Goal: Task Accomplishment & Management: Manage account settings

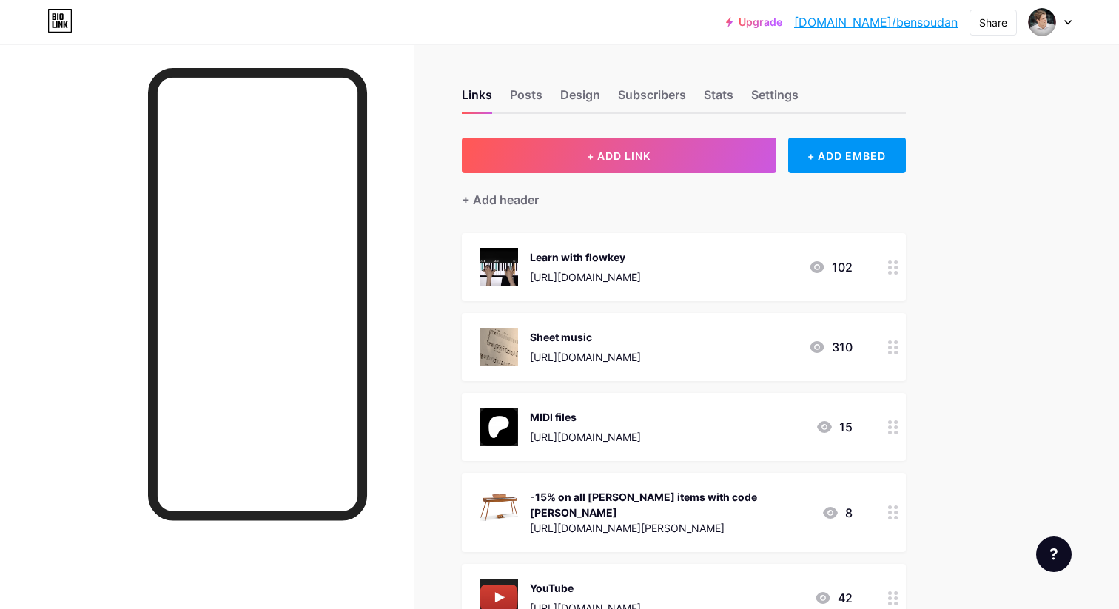
click at [889, 271] on circle at bounding box center [890, 273] width 4 height 4
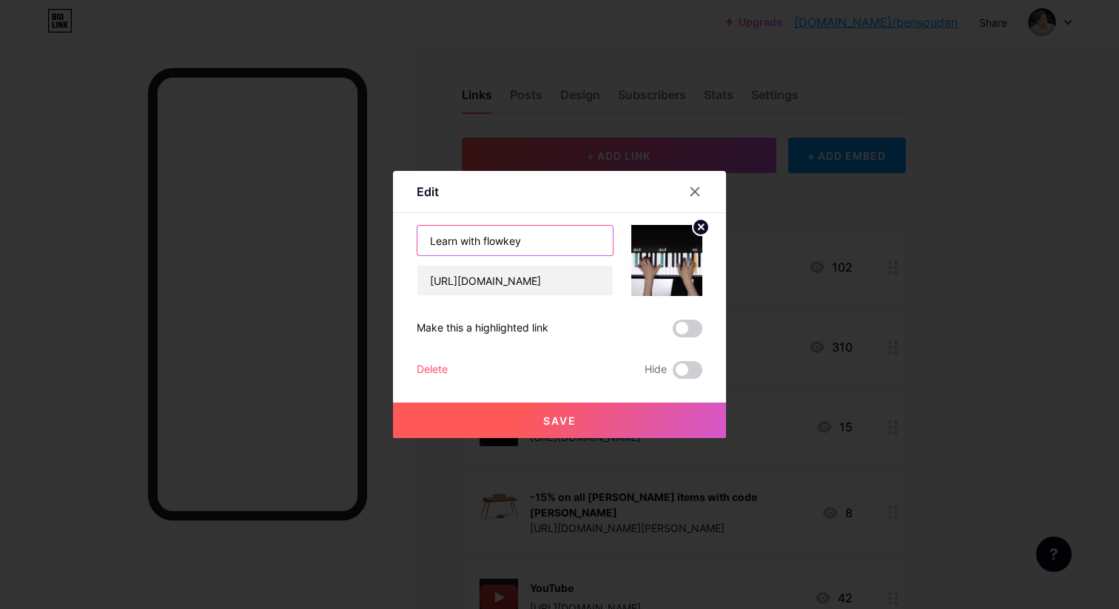
click at [462, 241] on input "Learn with flowkey" at bounding box center [514, 241] width 195 height 30
type input "Learn the piano with flowkey"
click at [586, 411] on button "Save" at bounding box center [559, 420] width 333 height 36
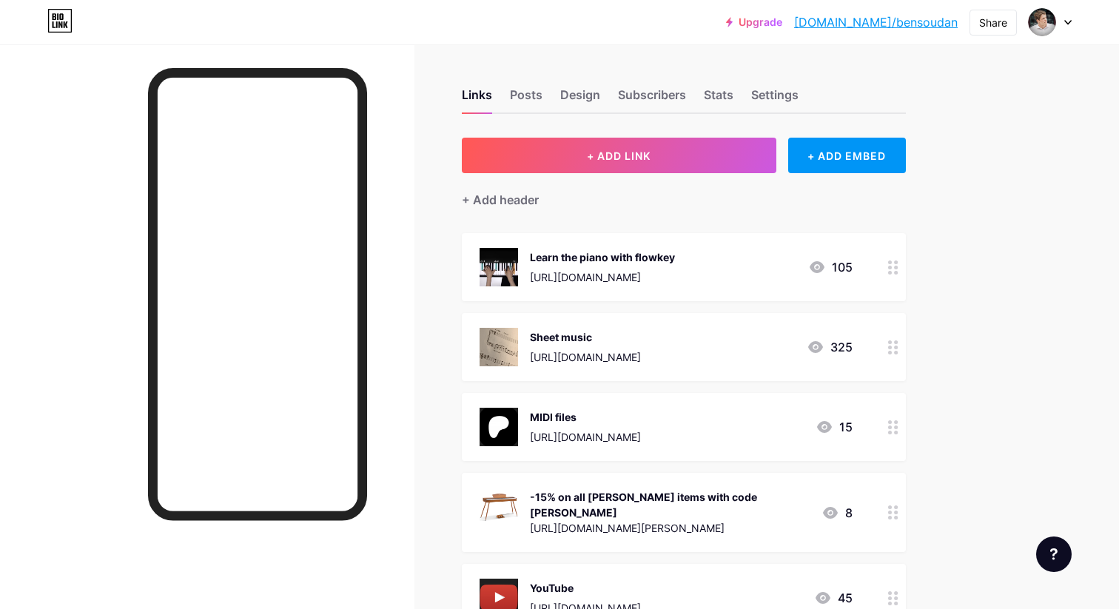
click at [887, 262] on div at bounding box center [892, 267] width 25 height 68
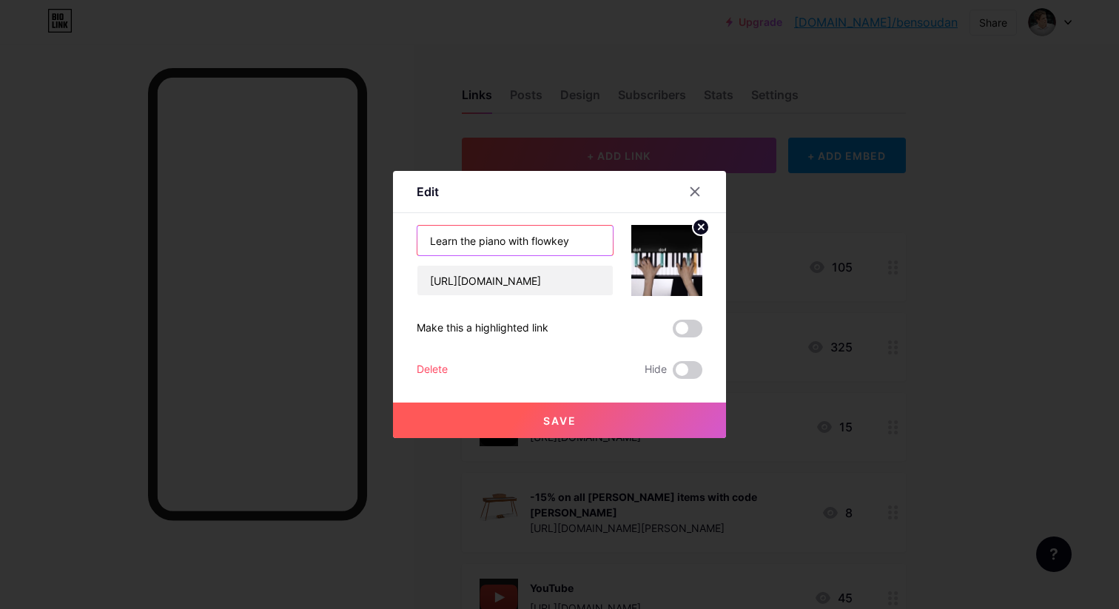
click at [509, 240] on input "Learn the piano with flowkey" at bounding box center [514, 241] width 195 height 30
click at [579, 244] on input "Learn the piano with flowkey" at bounding box center [514, 241] width 195 height 30
type input "Learn the piano with flowkey (free trial)"
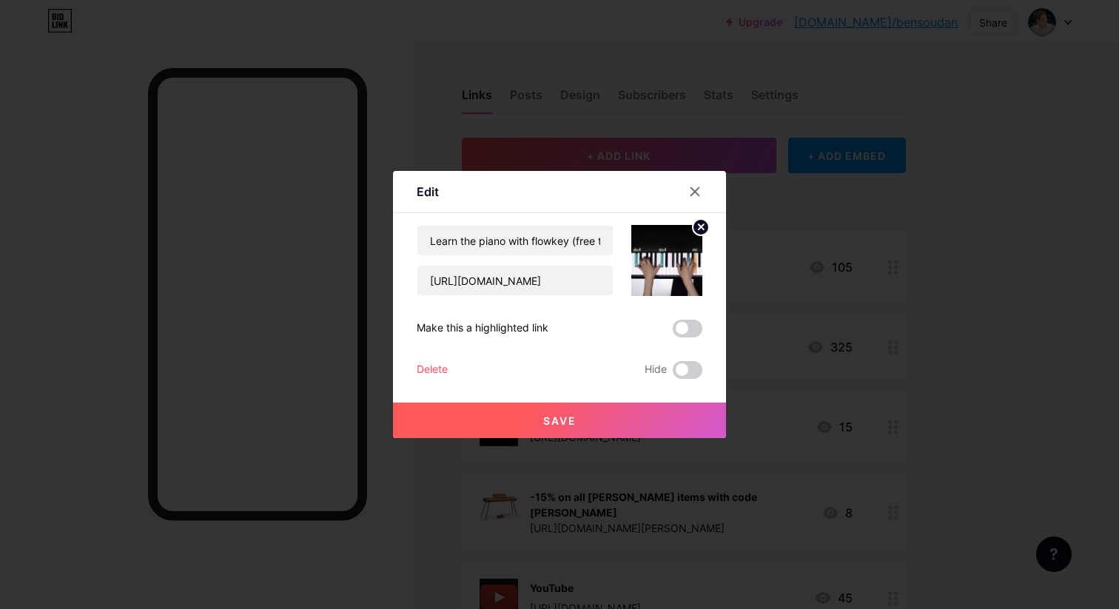
click at [600, 425] on button "Save" at bounding box center [559, 420] width 333 height 36
